Goal: Check status: Check status

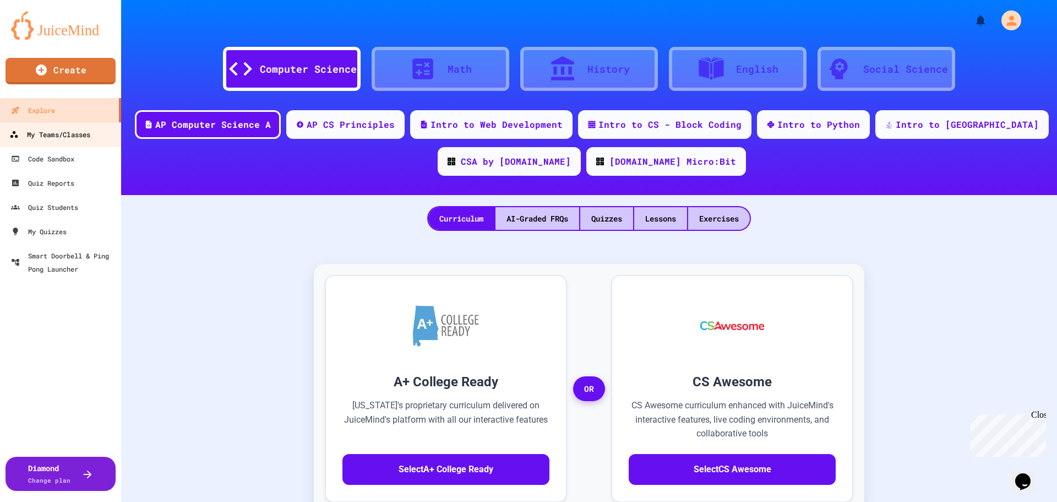
click at [66, 134] on div "My Teams/Classes" at bounding box center [49, 135] width 81 height 14
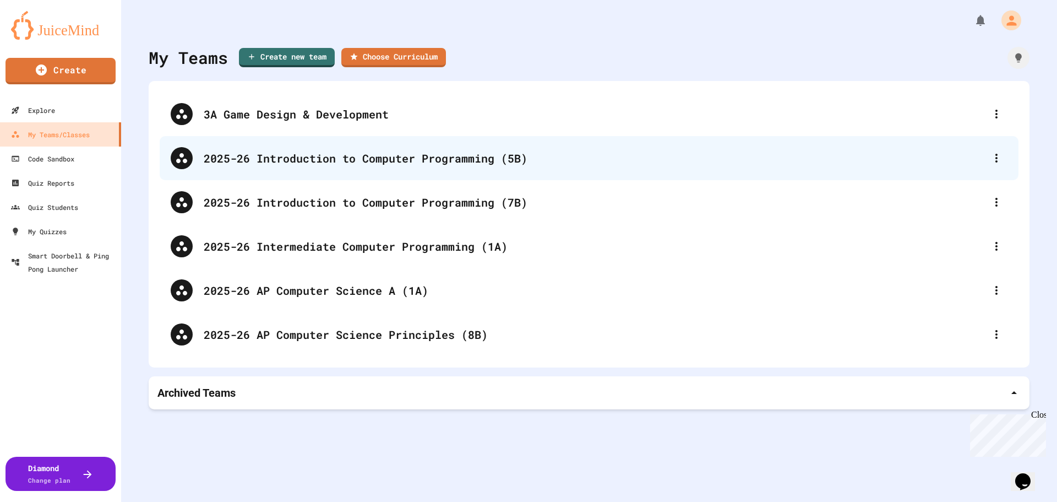
click at [395, 162] on div "2025-26 Introduction to Computer Programming (5B)" at bounding box center [595, 158] width 782 height 17
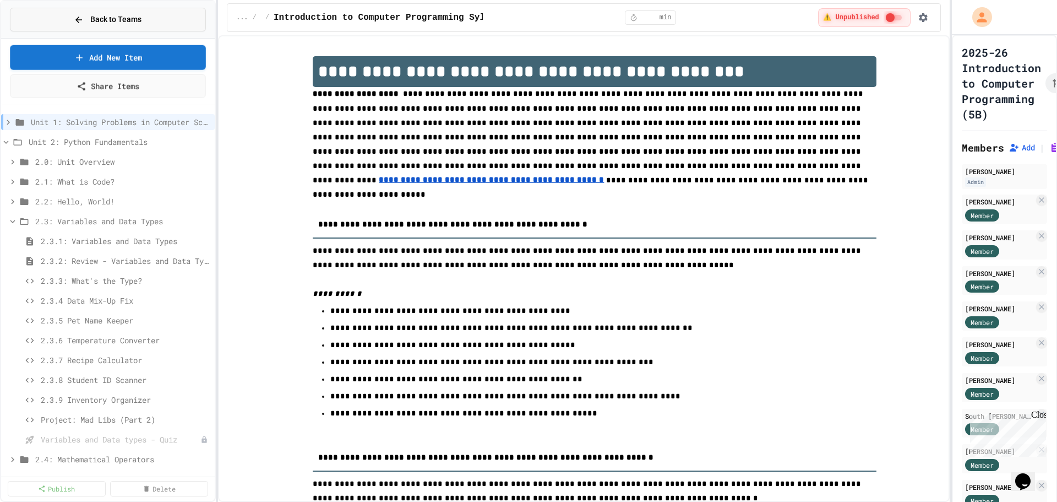
click at [105, 16] on span "Back to Teams" at bounding box center [115, 20] width 51 height 12
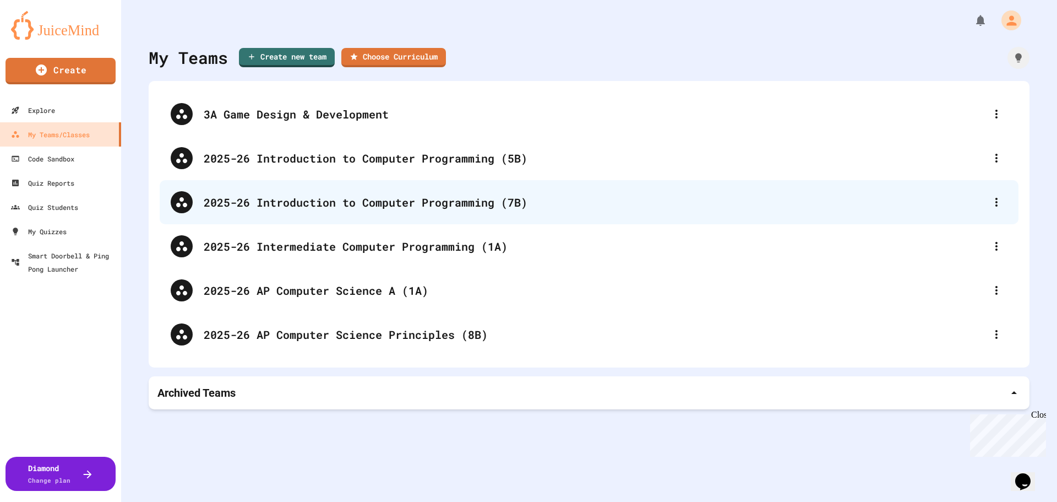
click at [417, 198] on div "2025-26 Introduction to Computer Programming (7B)" at bounding box center [595, 202] width 782 height 17
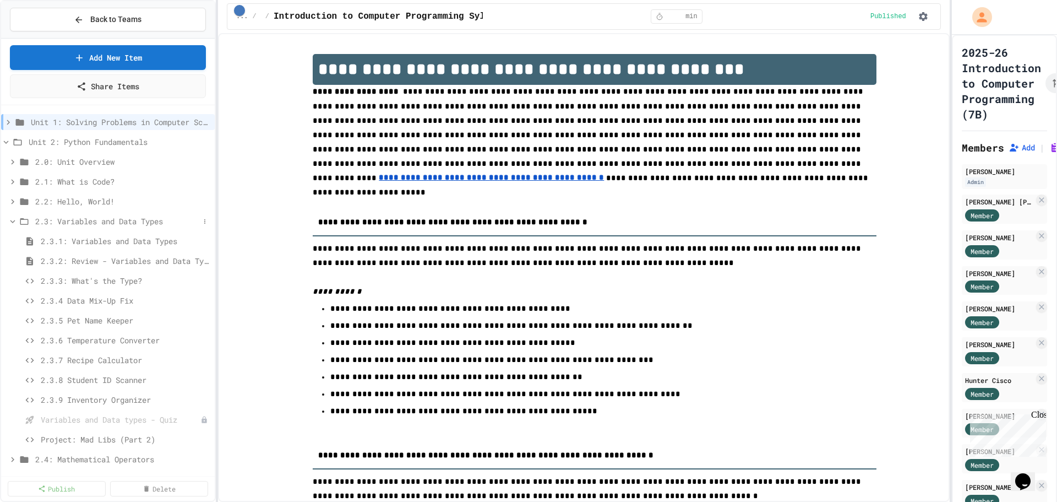
click at [13, 221] on icon at bounding box center [12, 221] width 5 height 3
click at [13, 201] on icon at bounding box center [12, 201] width 3 height 5
click at [128, 359] on span "Project: Mad Libs (Part 1)" at bounding box center [120, 360] width 159 height 12
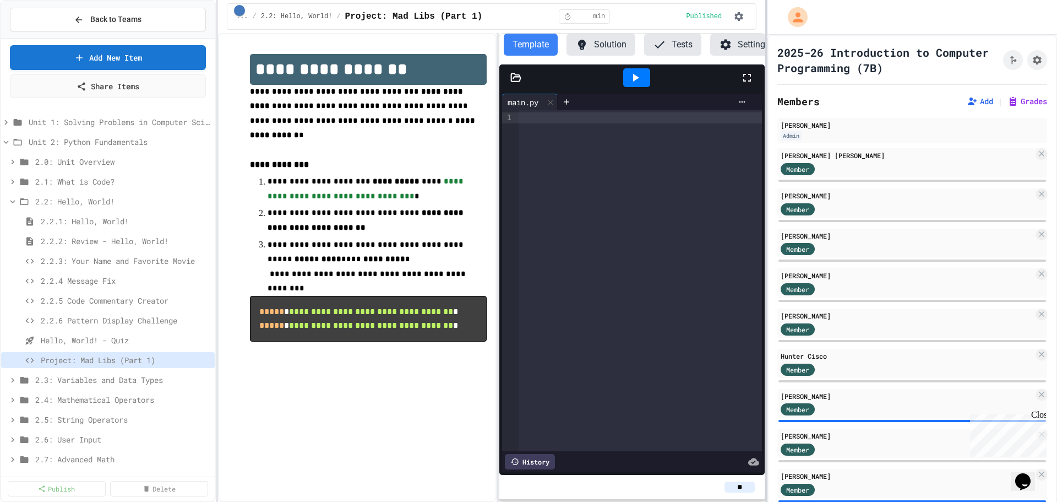
click at [766, 340] on div at bounding box center [766, 251] width 2 height 502
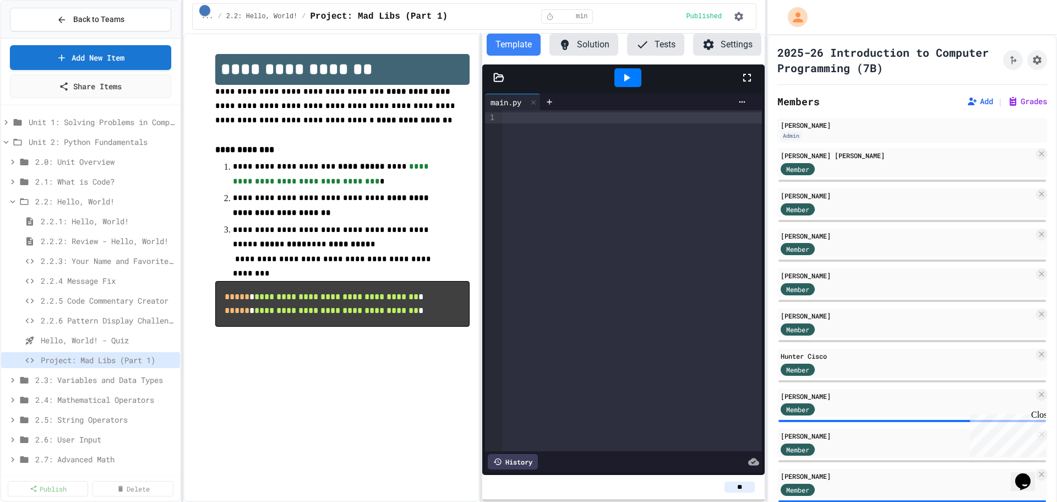
click at [183, 225] on div "**********" at bounding box center [528, 251] width 1057 height 502
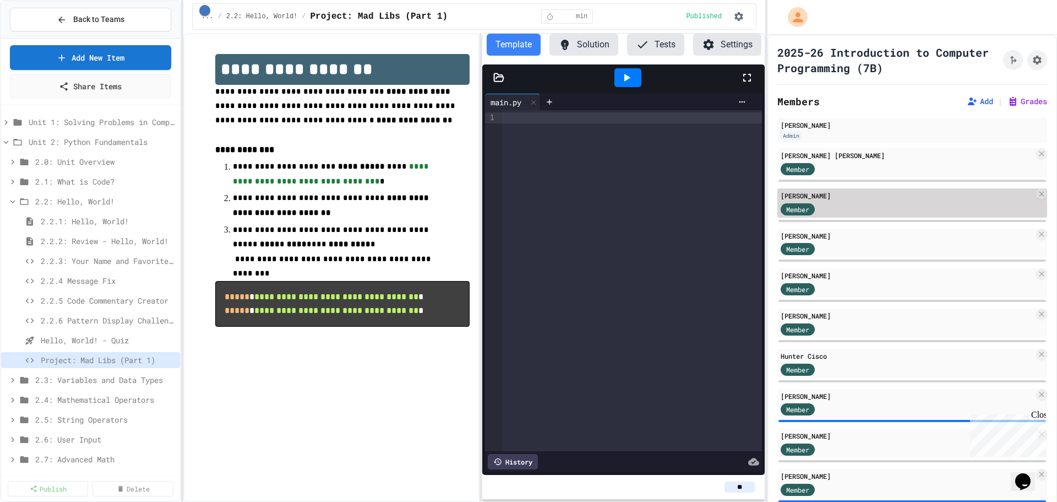
click at [863, 202] on div "Member" at bounding box center [907, 208] width 253 height 14
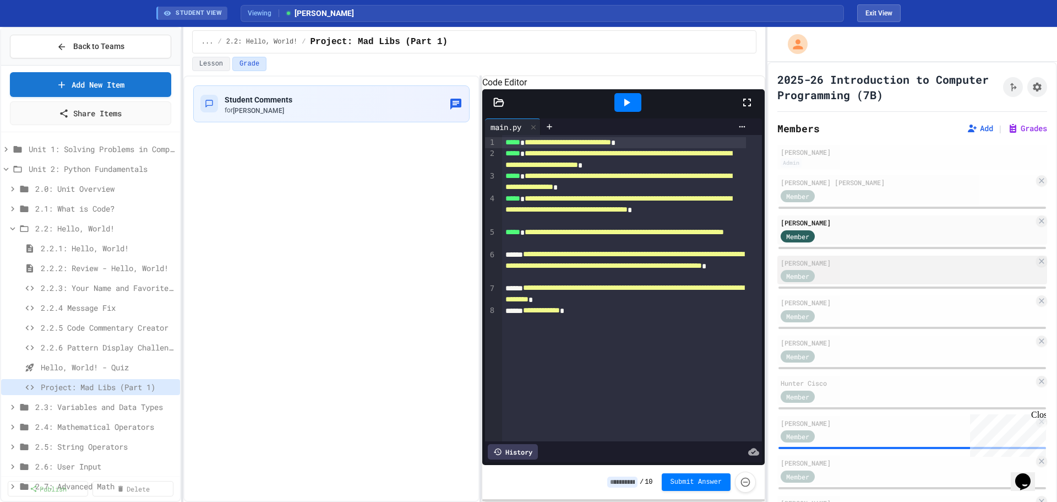
click at [852, 266] on div "[PERSON_NAME]" at bounding box center [907, 263] width 253 height 10
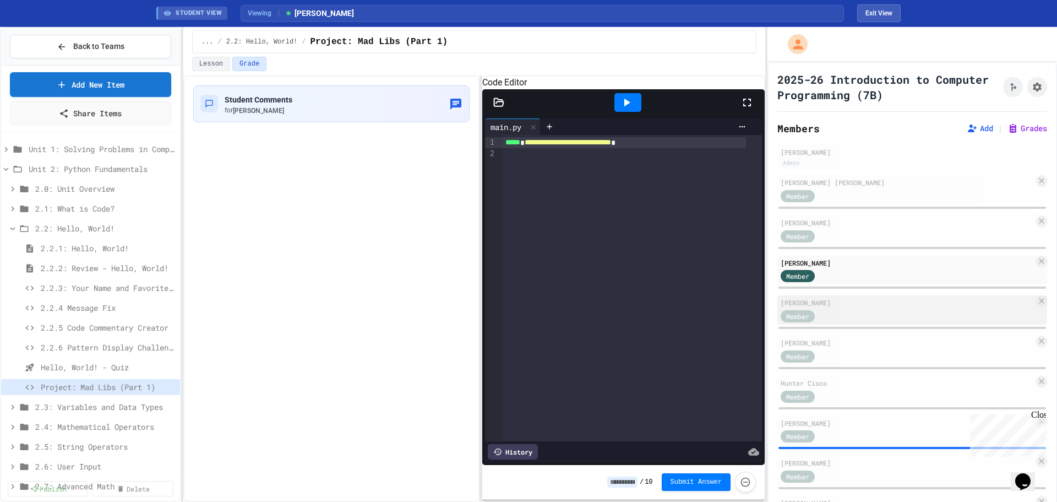
click at [855, 306] on div "[PERSON_NAME]" at bounding box center [907, 302] width 253 height 10
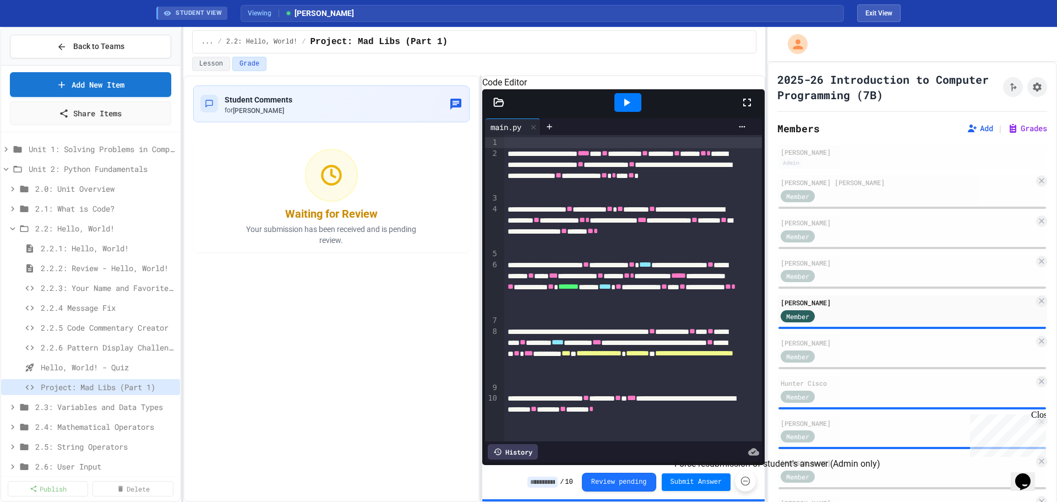
click at [747, 480] on icon "Force resubmission of student's answer (Admin only)" at bounding box center [745, 480] width 11 height 11
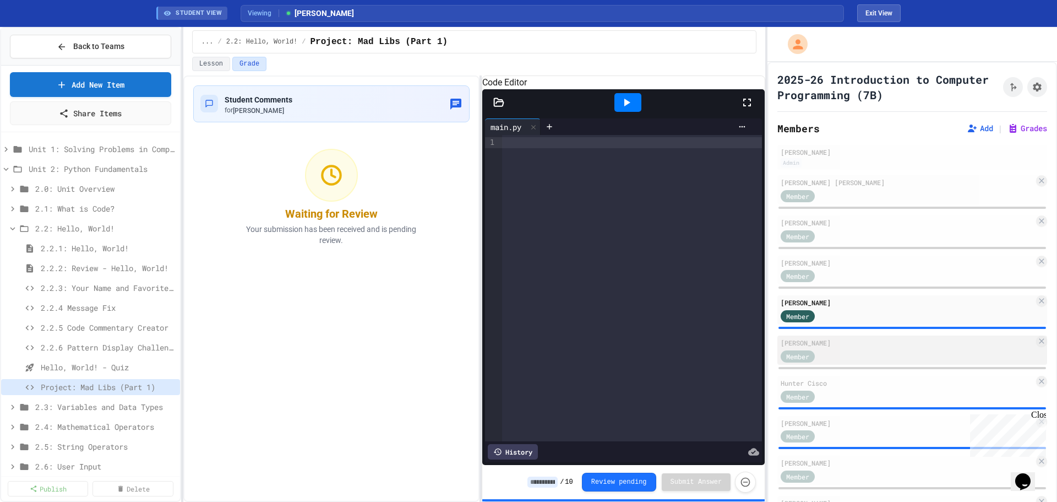
click at [832, 349] on div "Member" at bounding box center [808, 355] width 55 height 14
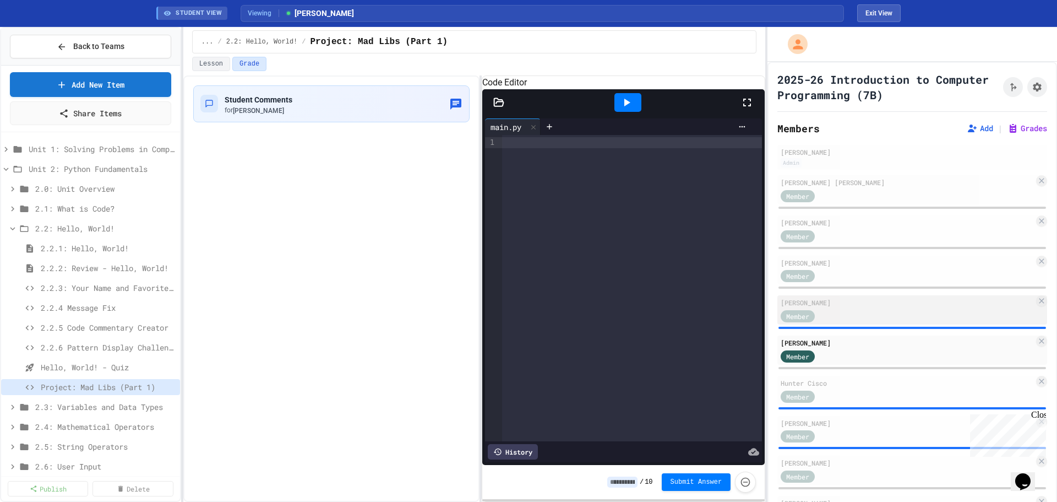
click at [840, 303] on div "[PERSON_NAME]" at bounding box center [907, 302] width 253 height 10
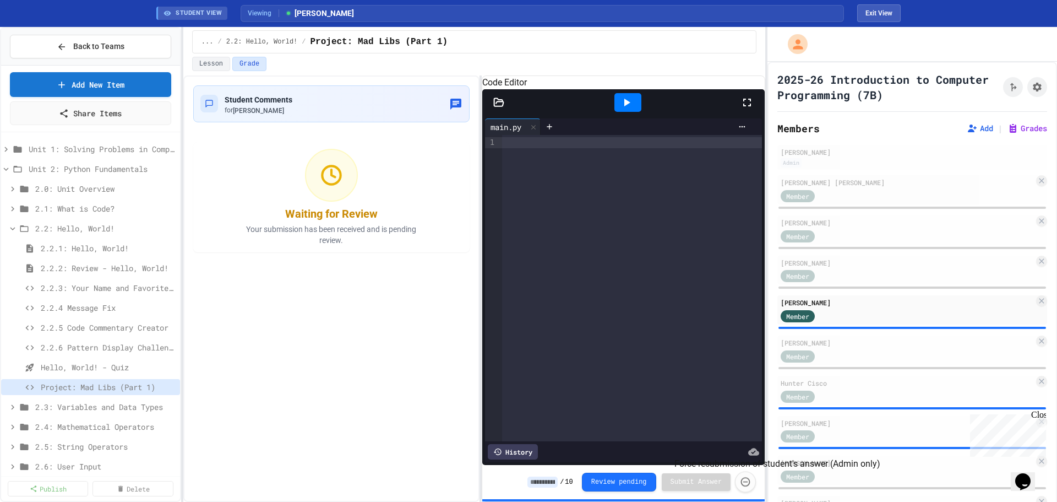
click at [744, 484] on icon "Force resubmission of student's answer (Admin only)" at bounding box center [745, 481] width 11 height 11
click at [623, 481] on button "Review pending" at bounding box center [619, 480] width 74 height 19
click at [214, 68] on button "Lesson" at bounding box center [211, 64] width 38 height 14
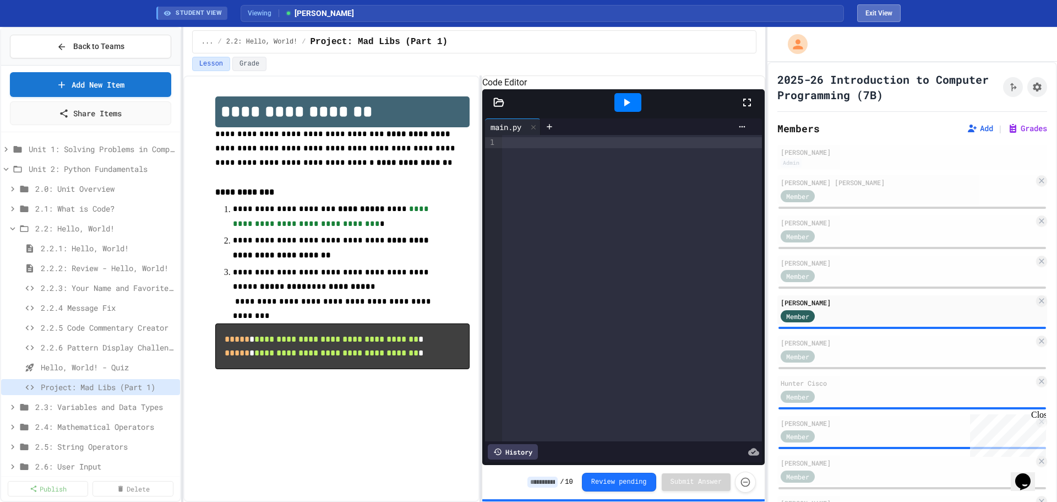
click at [889, 13] on button "Exit View" at bounding box center [878, 13] width 43 height 18
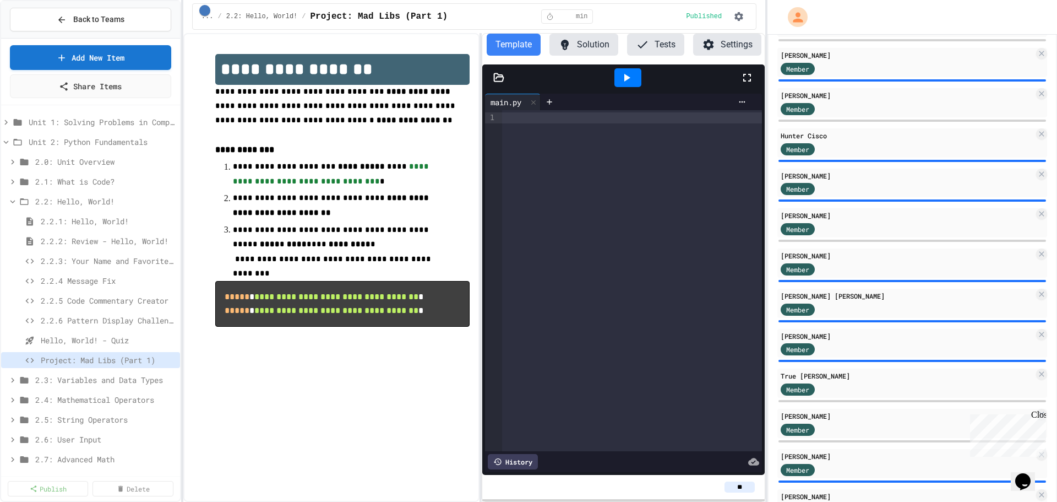
scroll to position [385, 0]
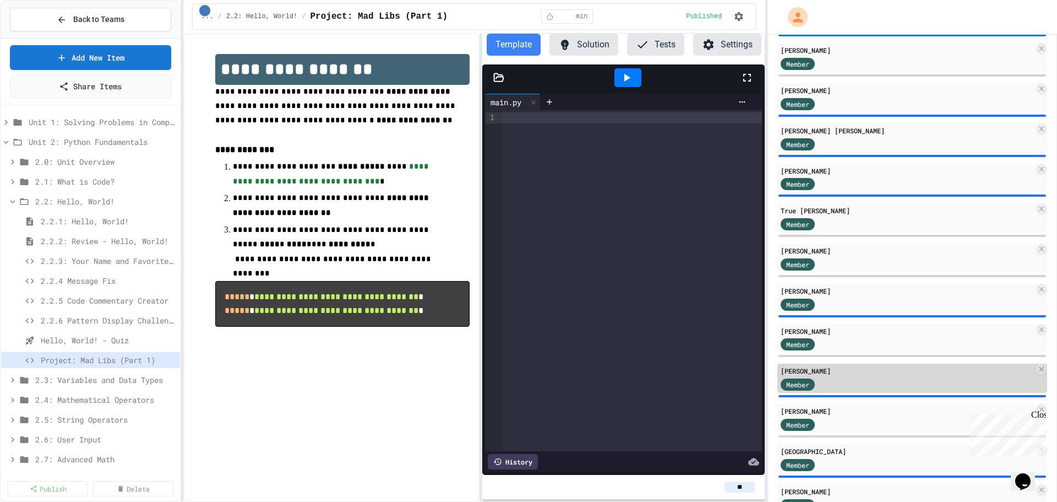
click at [885, 375] on div "[PERSON_NAME]" at bounding box center [907, 371] width 253 height 10
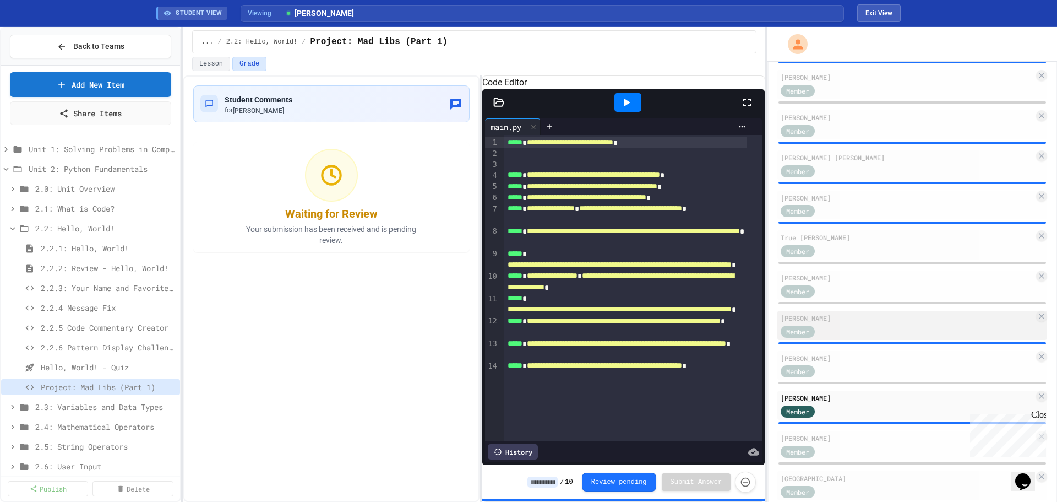
scroll to position [652, 0]
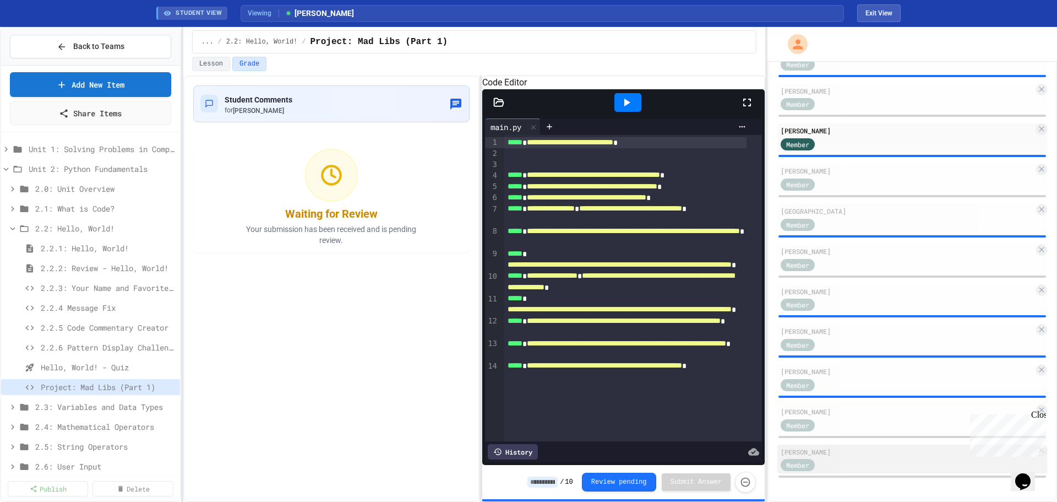
click at [851, 460] on div "Member" at bounding box center [907, 464] width 253 height 14
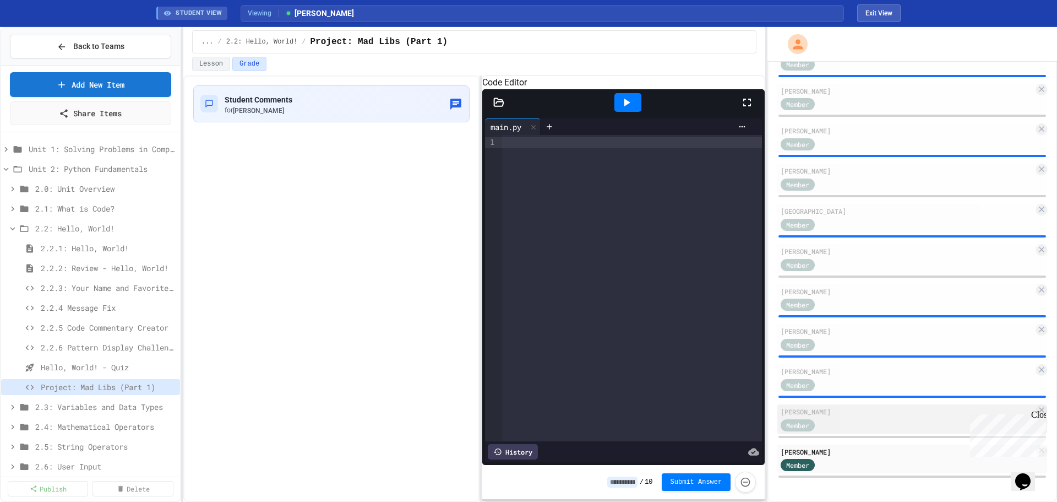
click at [857, 424] on div "Member" at bounding box center [907, 424] width 253 height 14
